Goal: Find specific fact: Find specific fact

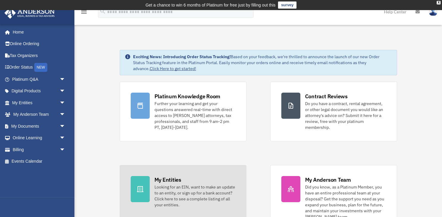
click at [168, 178] on div "My Entities" at bounding box center [167, 179] width 27 height 7
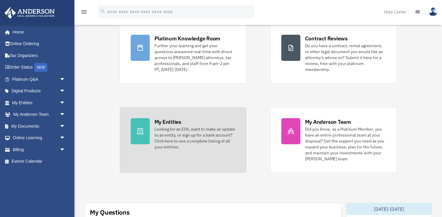
scroll to position [63, 0]
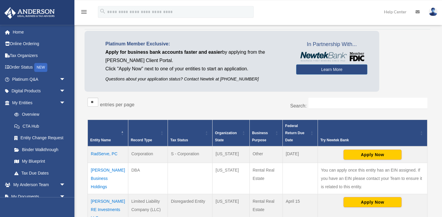
scroll to position [65, 0]
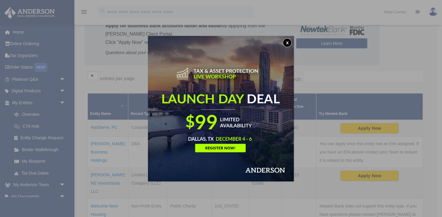
drag, startPoint x: 288, startPoint y: 42, endPoint x: 280, endPoint y: 54, distance: 14.3
click at [288, 43] on button "x" at bounding box center [287, 42] width 9 height 9
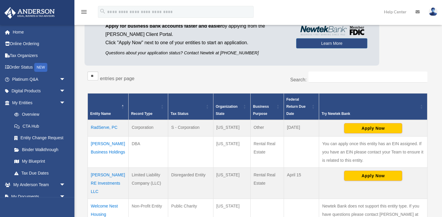
click at [114, 130] on td "RadServe, PC" at bounding box center [108, 128] width 41 height 17
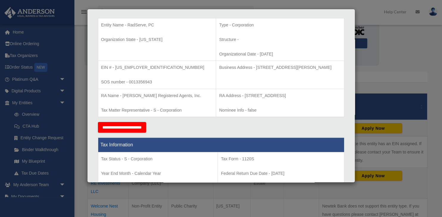
scroll to position [126, 0]
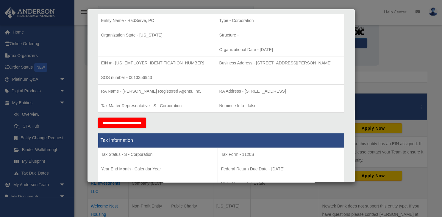
click at [322, 61] on p "Business Address - [STREET_ADDRESS][PERSON_NAME]" at bounding box center [280, 62] width 122 height 7
copy p "89121"
drag, startPoint x: 237, startPoint y: 63, endPoint x: 286, endPoint y: 62, distance: 48.8
click at [286, 62] on p "Business Address - [STREET_ADDRESS][PERSON_NAME]" at bounding box center [280, 62] width 122 height 7
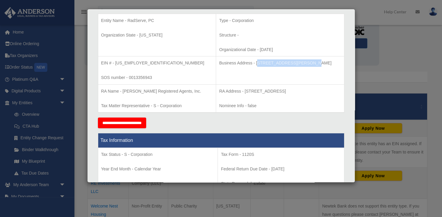
copy p "[STREET_ADDRESS][PERSON_NAME]"
